Goal: Feedback & Contribution: Submit feedback/report problem

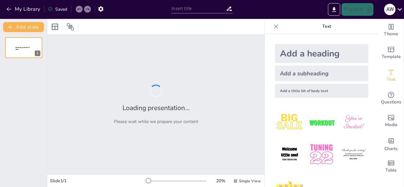
type input "Enhancing Safety and Efficiency in Vibration Monitoring: Results from a Quantit…"
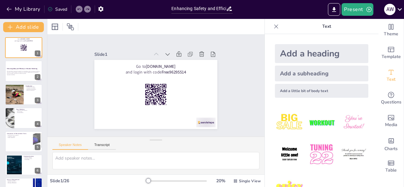
checkbox input "true"
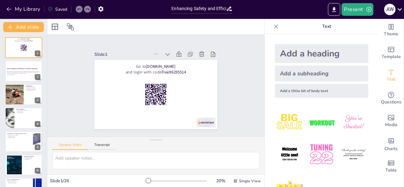
checkbox input "true"
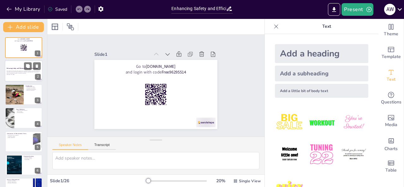
checkbox input "true"
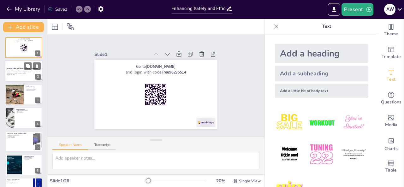
checkbox input "true"
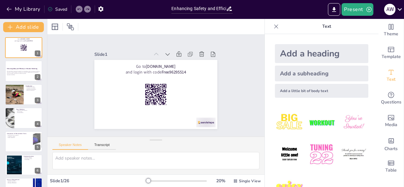
checkbox input "true"
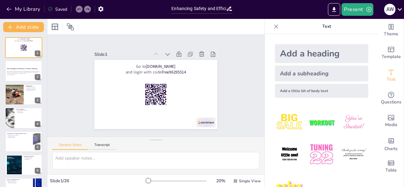
checkbox input "true"
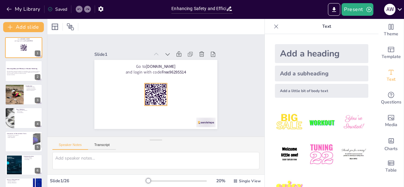
checkbox input "true"
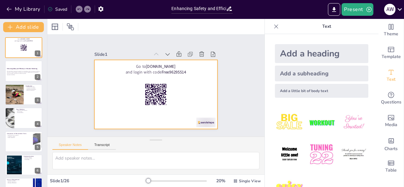
checkbox input "true"
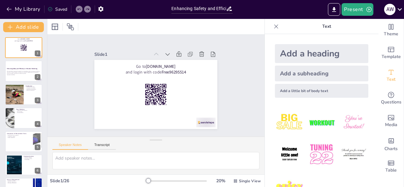
checkbox input "true"
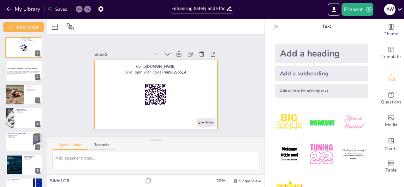
checkbox input "true"
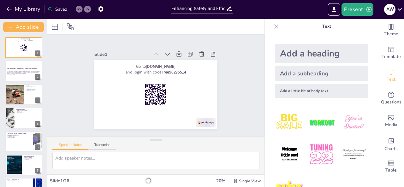
checkbox input "true"
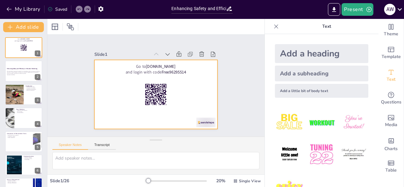
checkbox input "true"
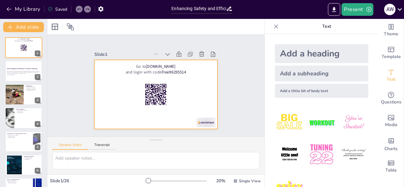
checkbox input "true"
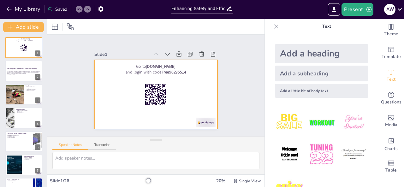
checkbox input "true"
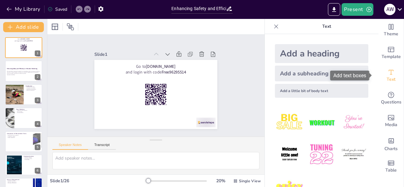
click at [387, 80] on span "Text" at bounding box center [391, 79] width 9 height 7
checkbox input "true"
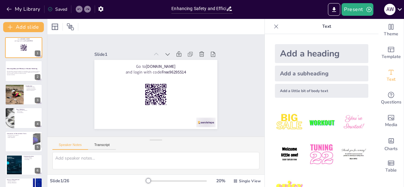
checkbox input "true"
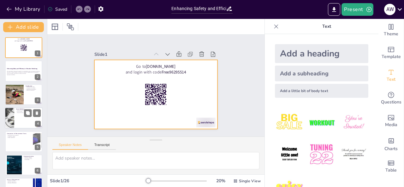
checkbox input "true"
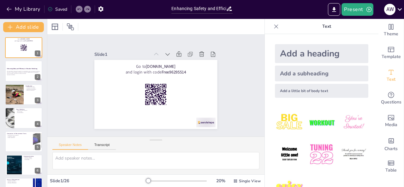
checkbox input "true"
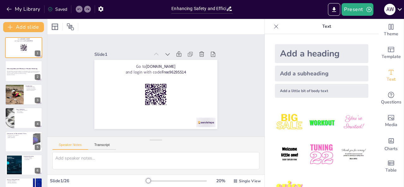
checkbox input "true"
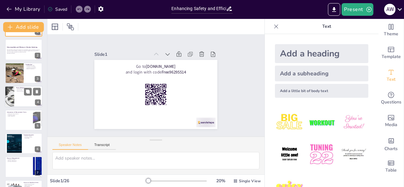
checkbox input "true"
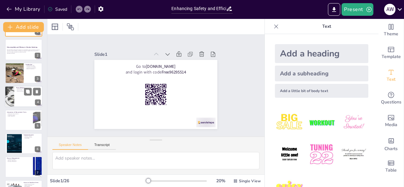
checkbox input "true"
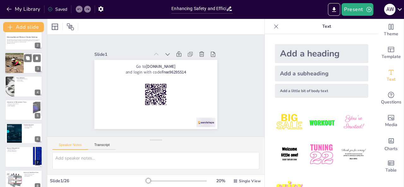
checkbox input "true"
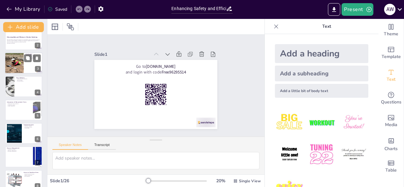
checkbox input "true"
click at [20, 69] on div at bounding box center [14, 62] width 28 height 21
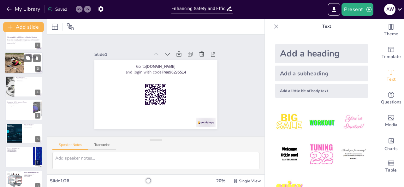
type textarea "This point outlines the purpose and scope of the study, which is crucial for un…"
checkbox input "true"
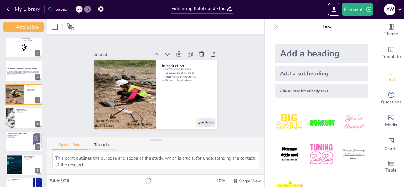
checkbox input "true"
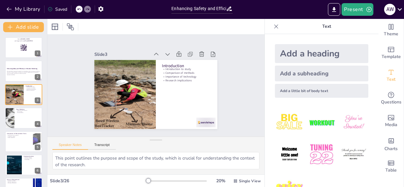
checkbox input "true"
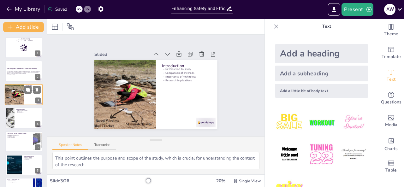
checkbox input "true"
click at [24, 85] on div at bounding box center [24, 94] width 38 height 21
checkbox input "true"
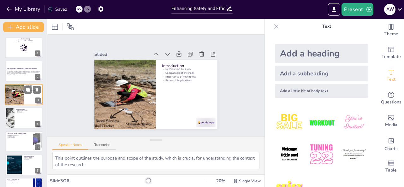
checkbox input "true"
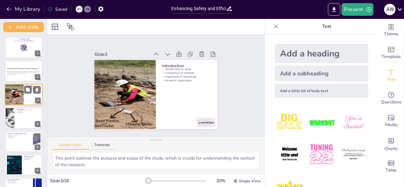
checkbox input "true"
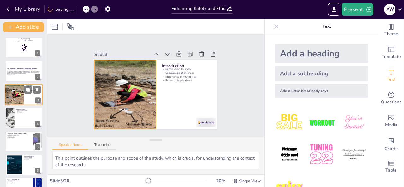
click at [22, 101] on div at bounding box center [14, 94] width 28 height 21
checkbox input "true"
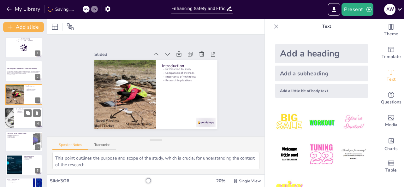
checkbox input "true"
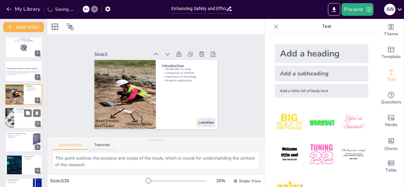
checkbox input "true"
click at [22, 118] on div at bounding box center [24, 117] width 38 height 21
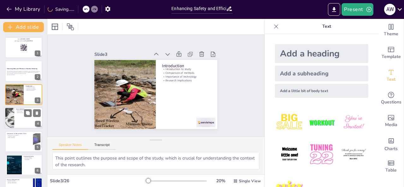
type textarea "This point underscores the importance of gathering comprehensive data to evalua…"
checkbox input "true"
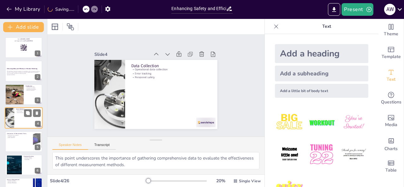
scroll to position [8, 0]
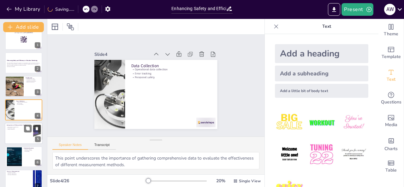
checkbox input "true"
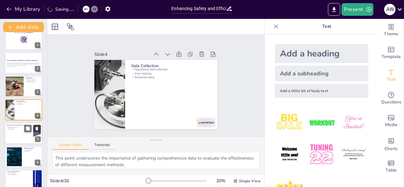
checkbox input "true"
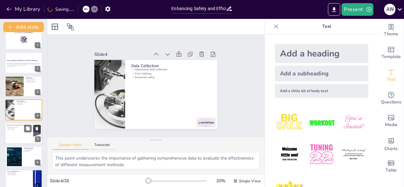
checkbox input "true"
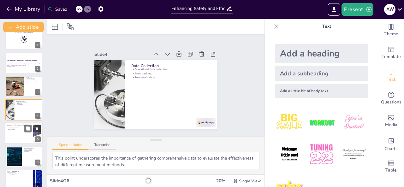
checkbox input "true"
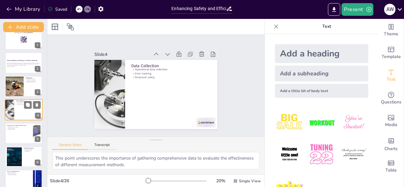
checkbox input "true"
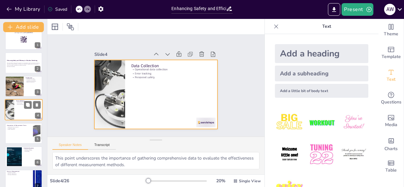
click at [15, 114] on div at bounding box center [24, 109] width 38 height 21
checkbox input "true"
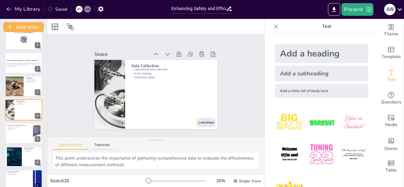
checkbox input "true"
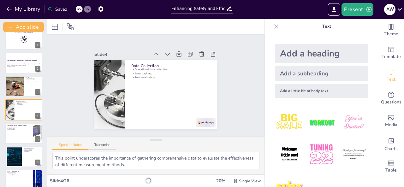
checkbox input "true"
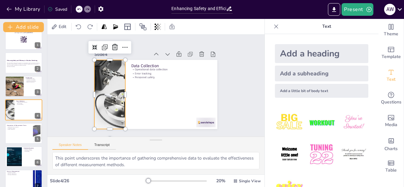
click at [103, 100] on div at bounding box center [110, 75] width 123 height 106
checkbox input "true"
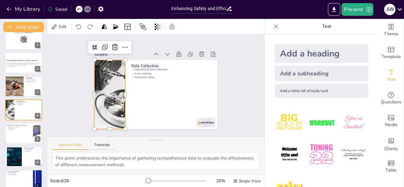
checkbox input "true"
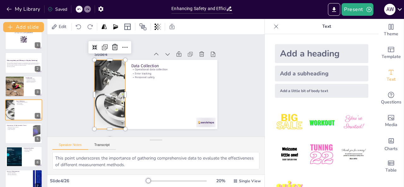
checkbox input "true"
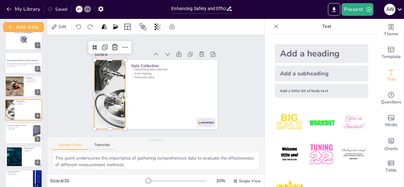
checkbox input "true"
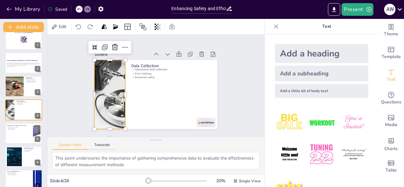
checkbox input "true"
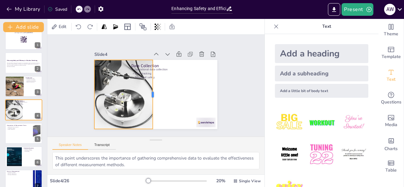
checkbox input "true"
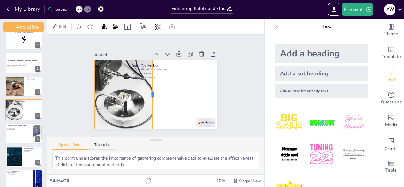
checkbox input "true"
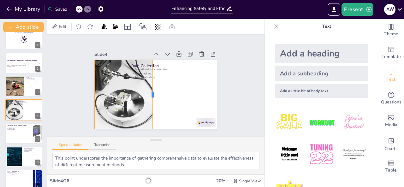
checkbox input "true"
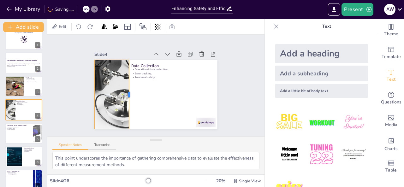
drag, startPoint x: 121, startPoint y: 92, endPoint x: 125, endPoint y: 92, distance: 3.8
click at [129, 92] on div at bounding box center [131, 94] width 5 height 69
click at [18, 134] on div at bounding box center [24, 133] width 38 height 21
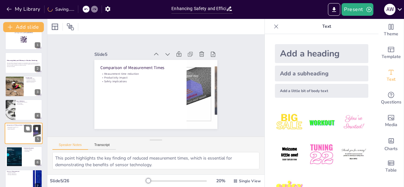
scroll to position [32, 0]
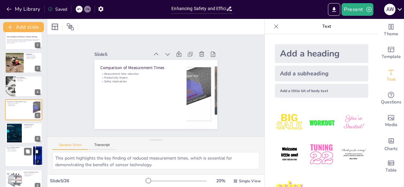
click at [22, 150] on p "Need for improvement" at bounding box center [19, 150] width 25 height 1
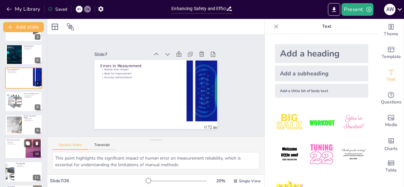
scroll to position [142, 0]
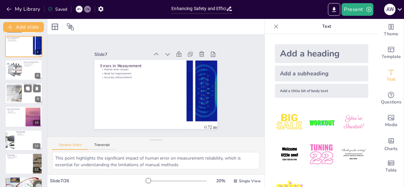
click at [15, 96] on div at bounding box center [13, 93] width 33 height 19
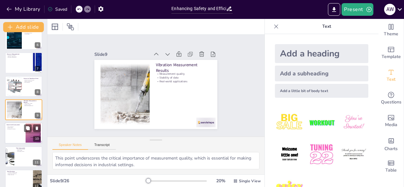
click at [13, 130] on div at bounding box center [24, 133] width 38 height 21
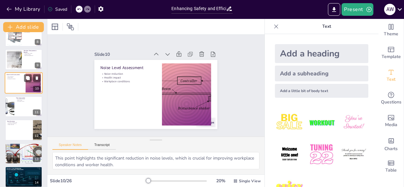
scroll to position [213, 0]
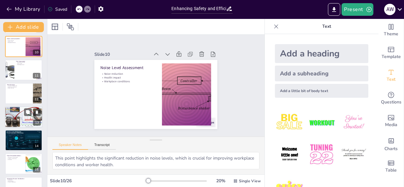
click at [15, 113] on div at bounding box center [24, 116] width 54 height 21
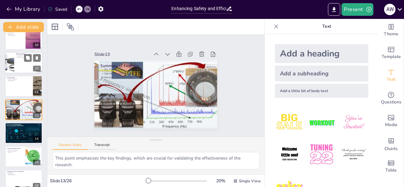
click at [18, 70] on div at bounding box center [24, 62] width 38 height 21
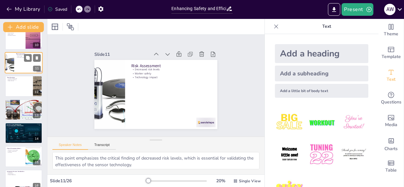
scroll to position [173, 0]
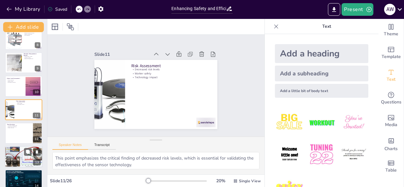
click at [12, 158] on div at bounding box center [24, 156] width 54 height 21
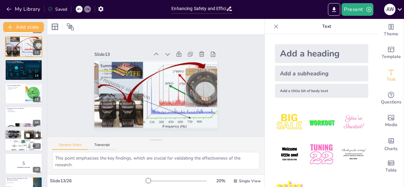
click at [18, 131] on p "How to Use Your Phone" at bounding box center [24, 132] width 34 height 2
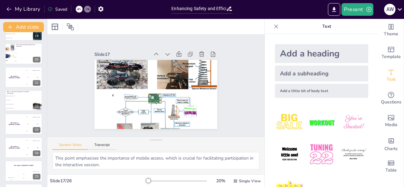
scroll to position [463, 0]
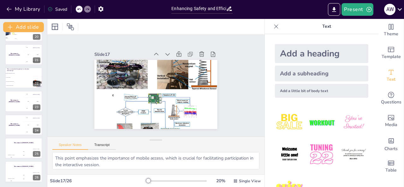
click at [18, 130] on div "The winner is [PERSON_NAME]" at bounding box center [14, 125] width 19 height 21
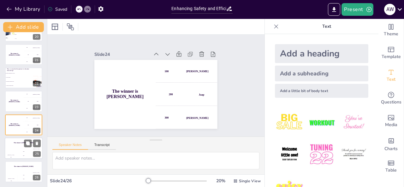
click at [15, 149] on div "Hasan 100" at bounding box center [11, 154] width 13 height 11
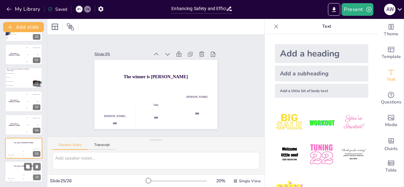
click at [16, 162] on div "The winner is [PERSON_NAME]" at bounding box center [24, 166] width 38 height 11
